Goal: Find specific page/section: Find specific page/section

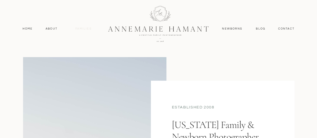
click at [81, 28] on nav "Families" at bounding box center [83, 29] width 23 height 5
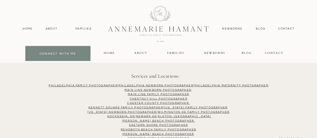
scroll to position [3324, 0]
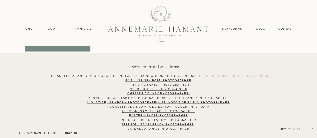
click at [223, 76] on link "Philadelphia Maternity Photgrapher" at bounding box center [232, 75] width 74 height 3
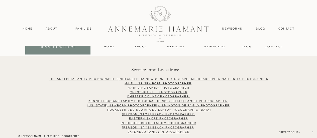
scroll to position [479, 0]
